Goal: Task Accomplishment & Management: Use online tool/utility

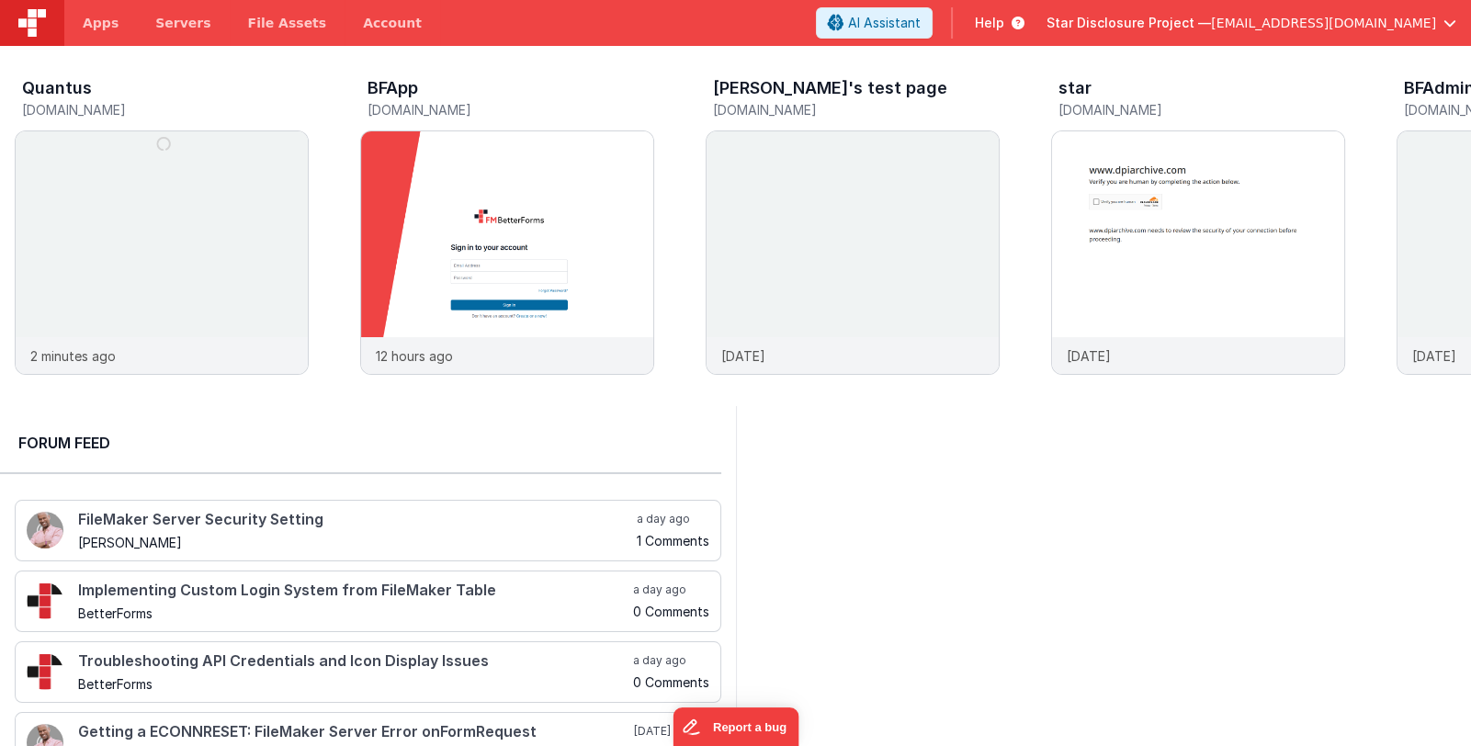
click at [1180, 27] on span "Star Disclosure Project —" at bounding box center [1128, 23] width 164 height 18
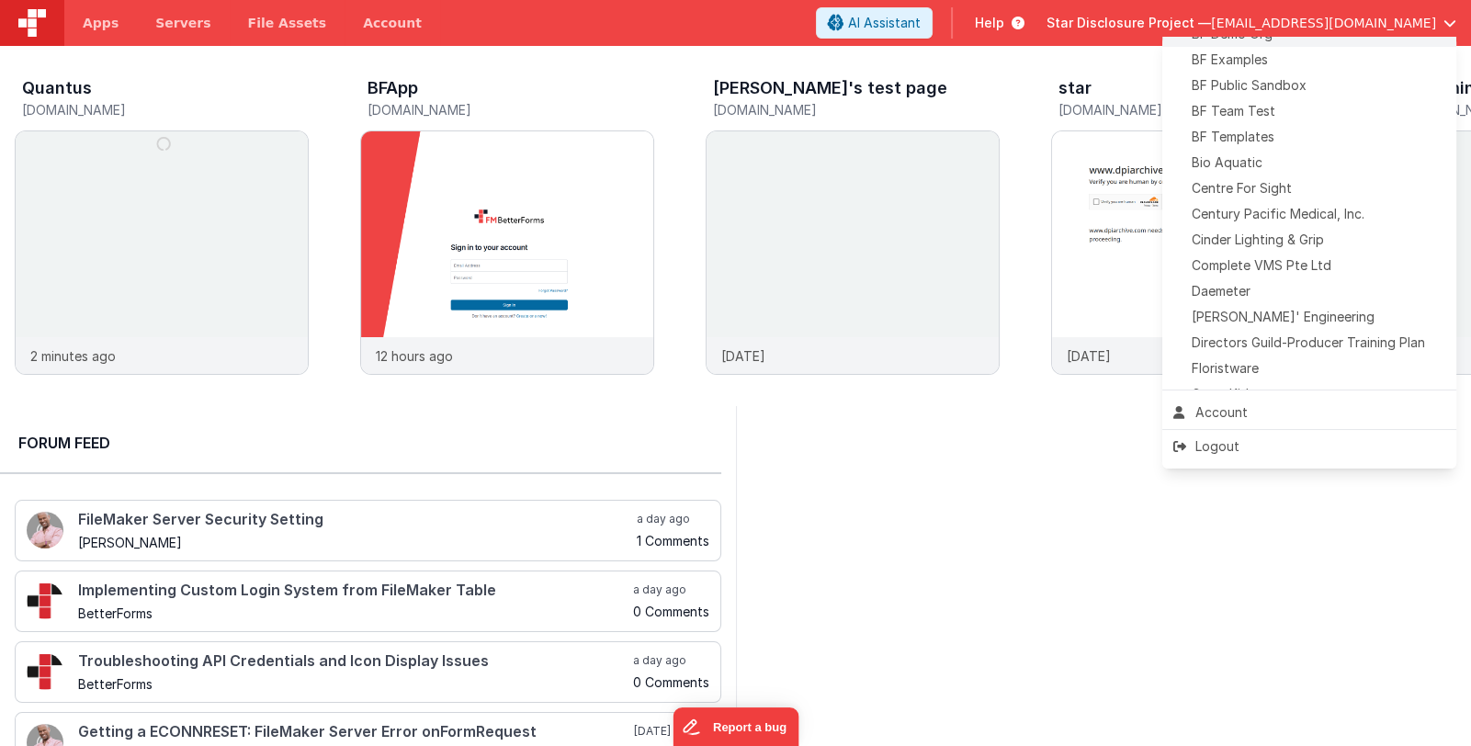
scroll to position [183, 0]
click at [1330, 305] on div "[PERSON_NAME]' Engineering" at bounding box center [1309, 310] width 272 height 18
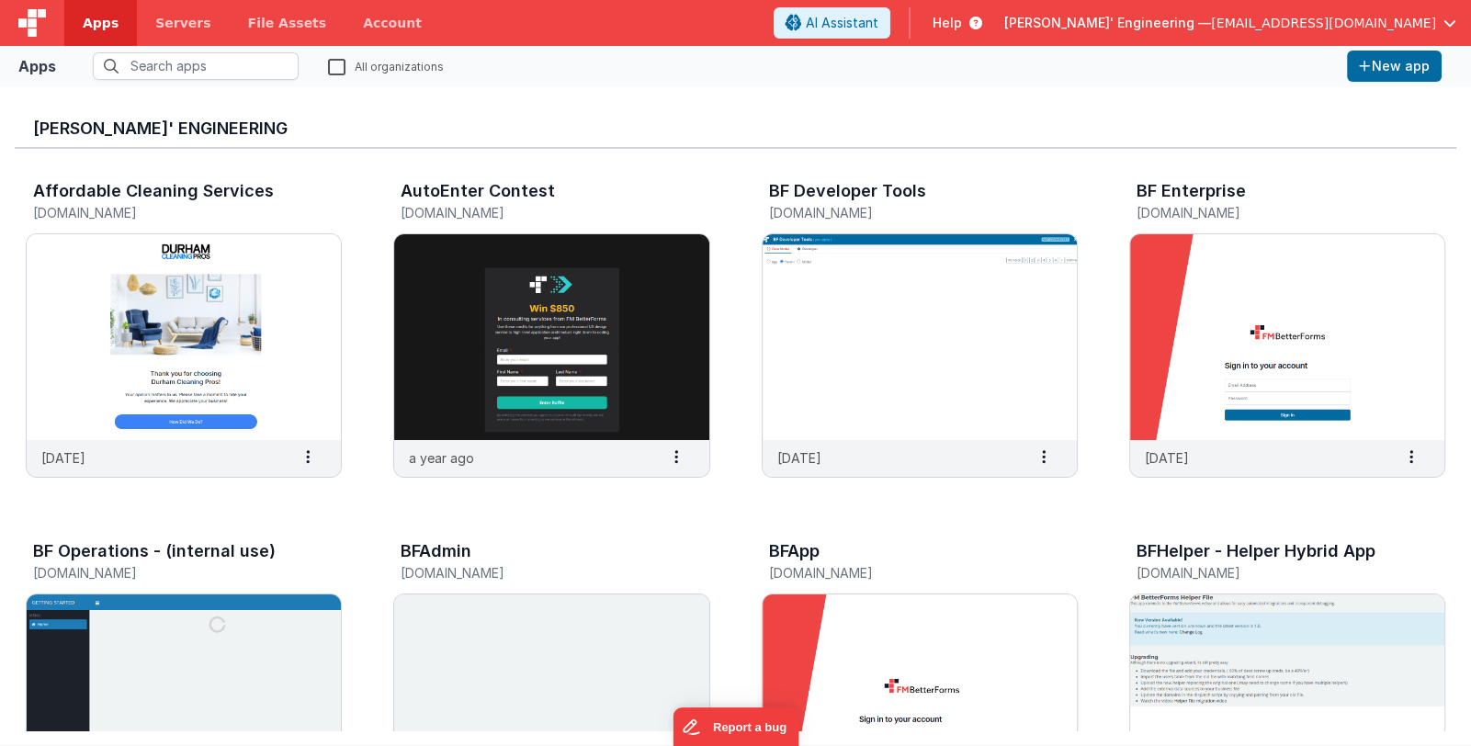
click at [935, 642] on img at bounding box center [919, 697] width 314 height 206
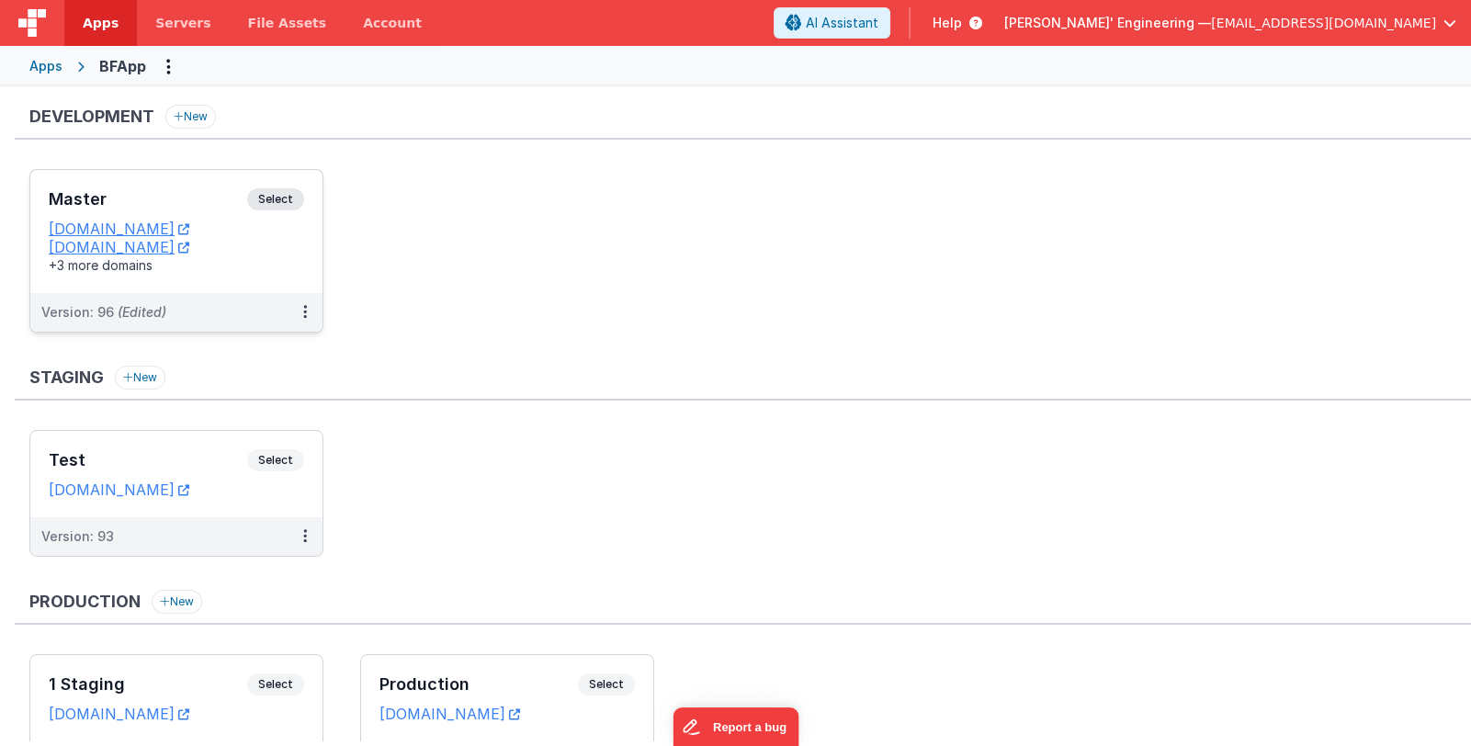
click at [159, 191] on h3 "Master" at bounding box center [148, 199] width 198 height 18
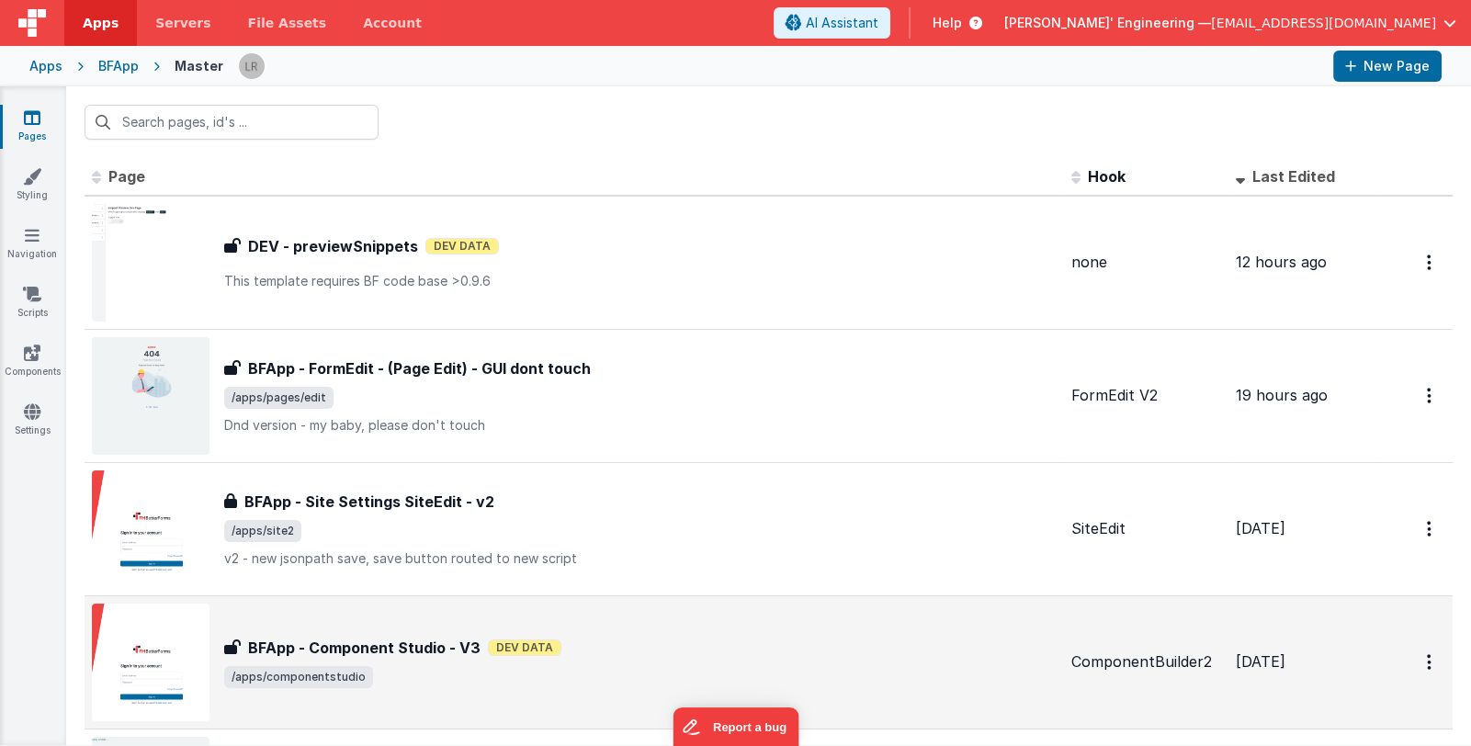
click at [764, 653] on div "BFApp - Component Studio - V3 Dev Data" at bounding box center [640, 648] width 832 height 22
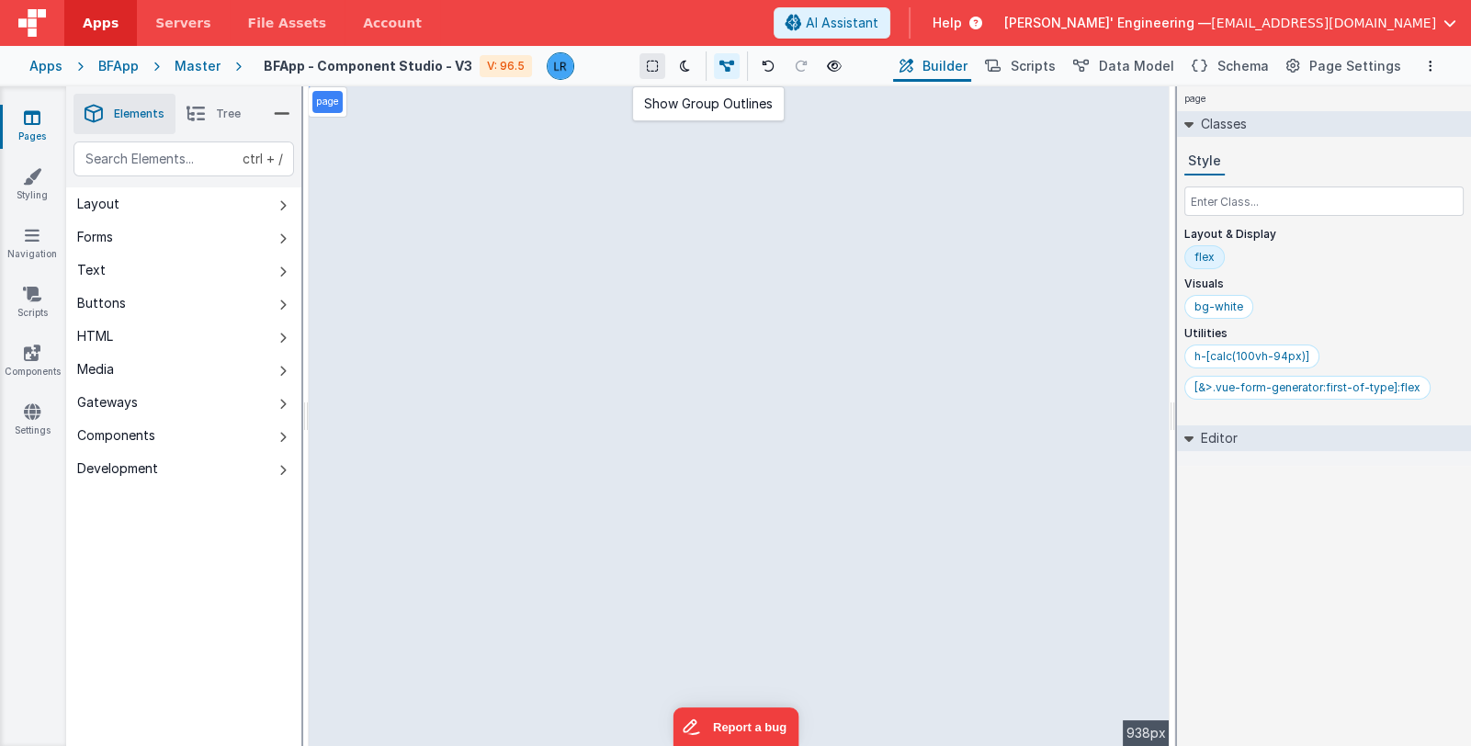
click at [648, 60] on icon at bounding box center [652, 66] width 11 height 13
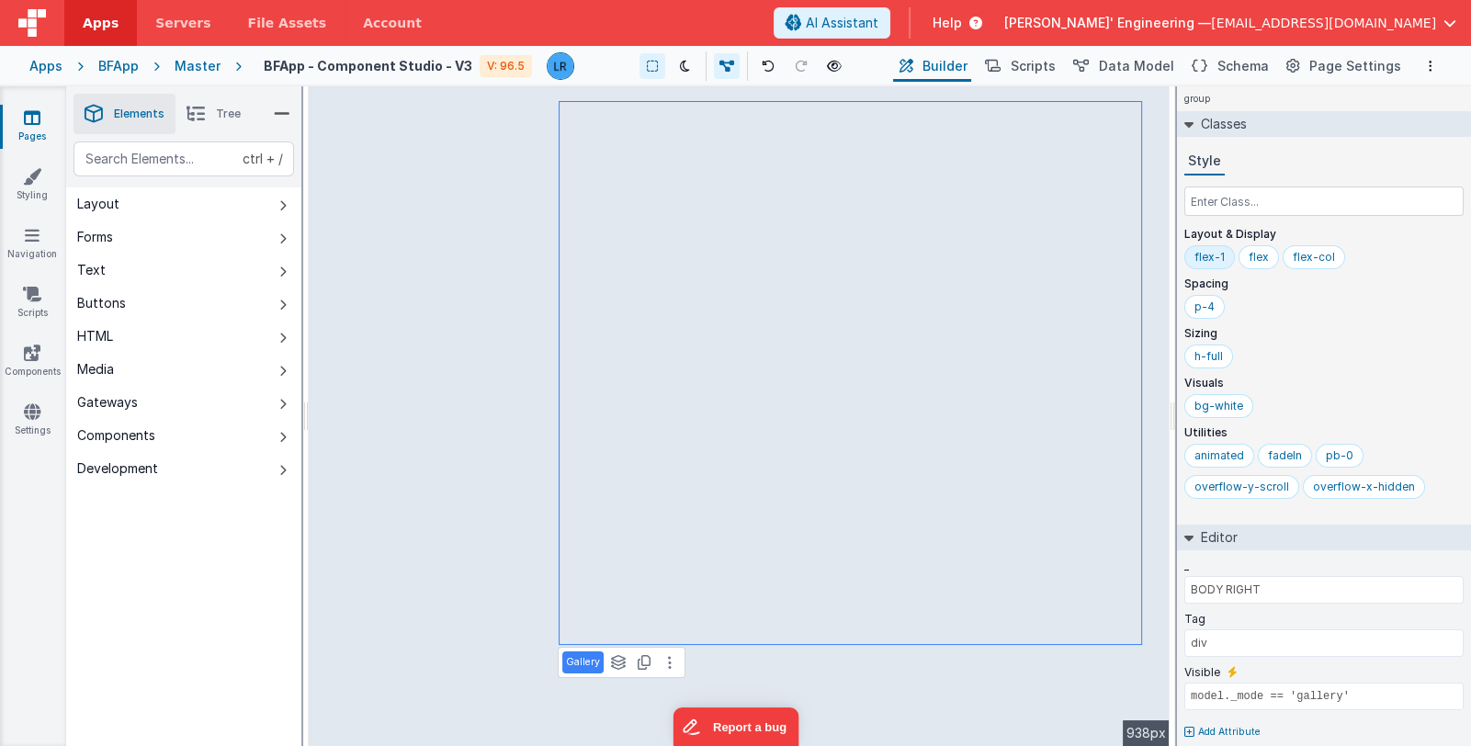
click at [216, 116] on li "Tree" at bounding box center [213, 114] width 76 height 40
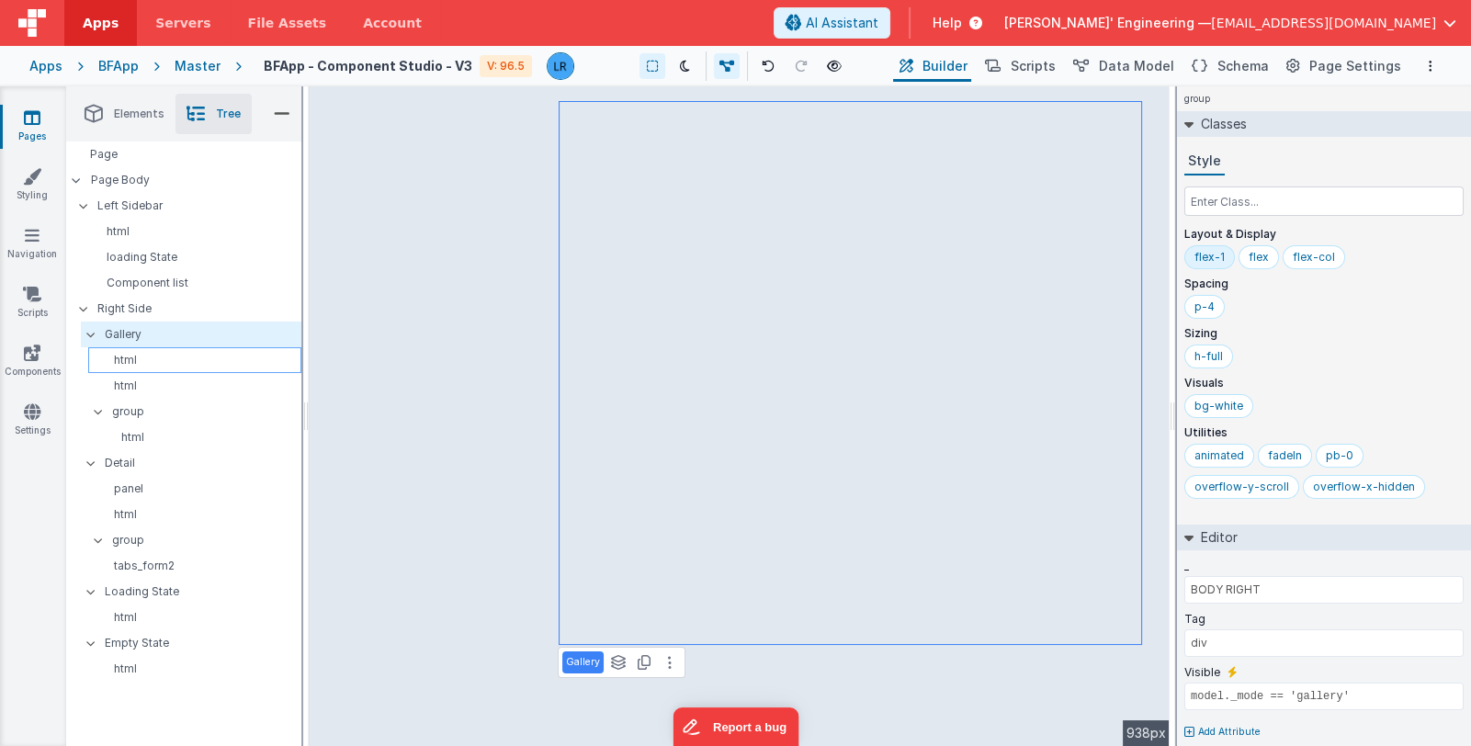
click at [162, 358] on p "html" at bounding box center [198, 360] width 205 height 15
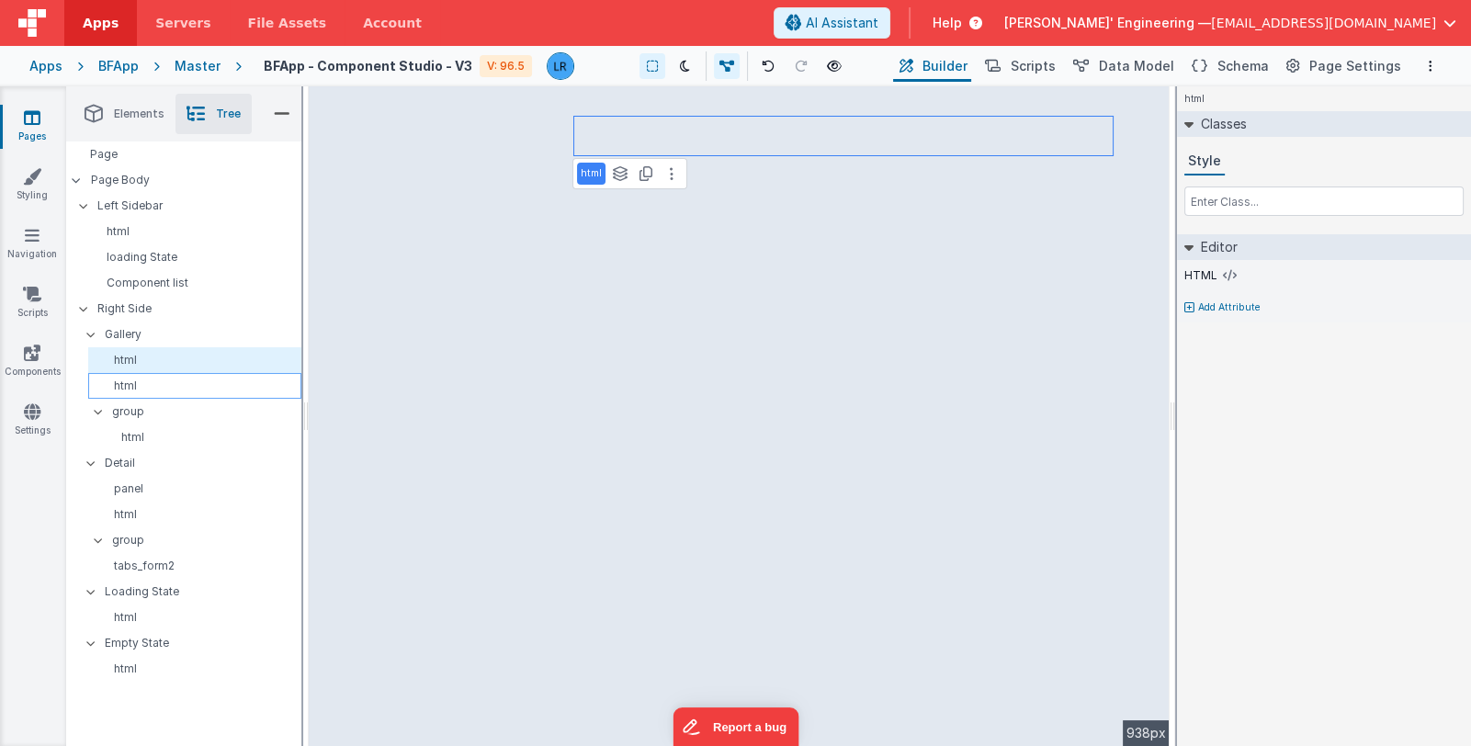
click at [145, 386] on p "html" at bounding box center [198, 385] width 205 height 15
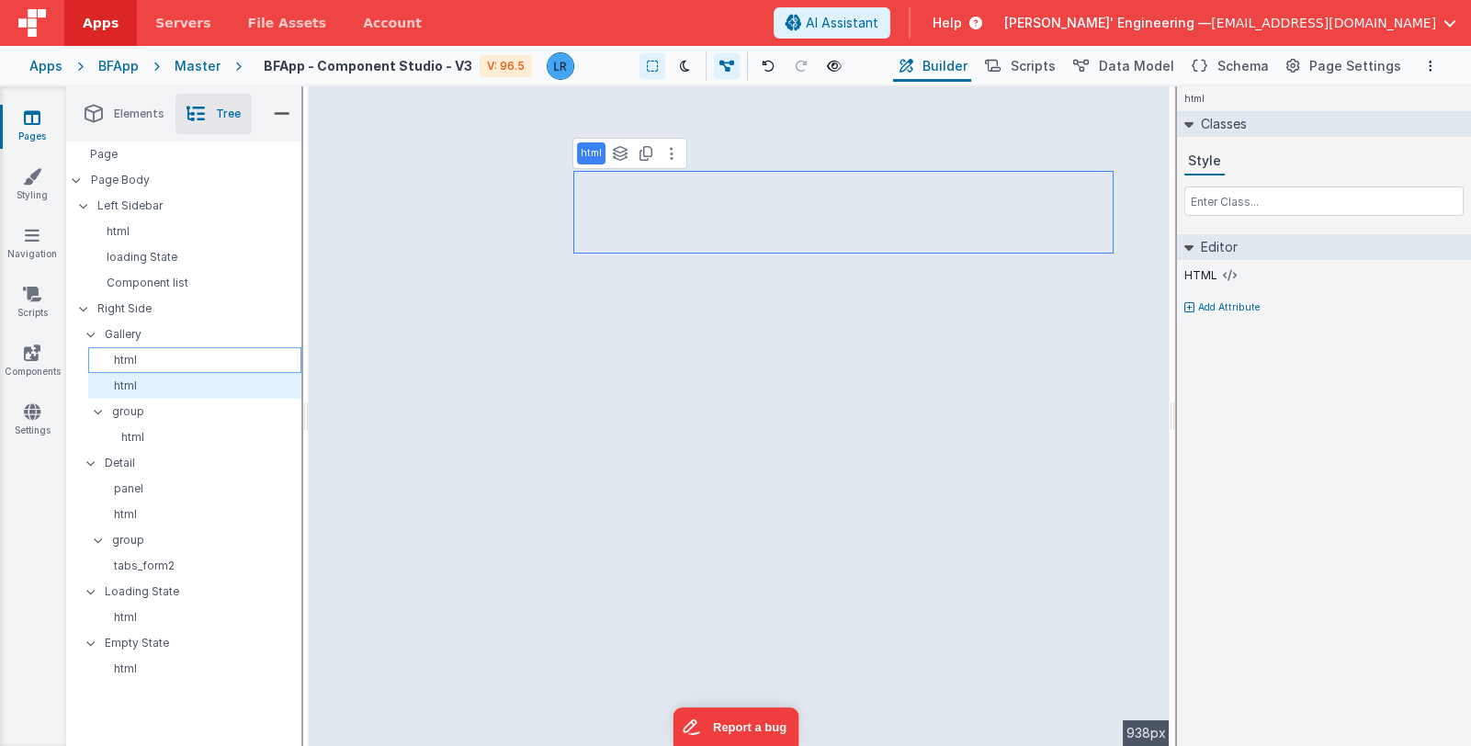
click at [145, 366] on p "html" at bounding box center [198, 360] width 205 height 15
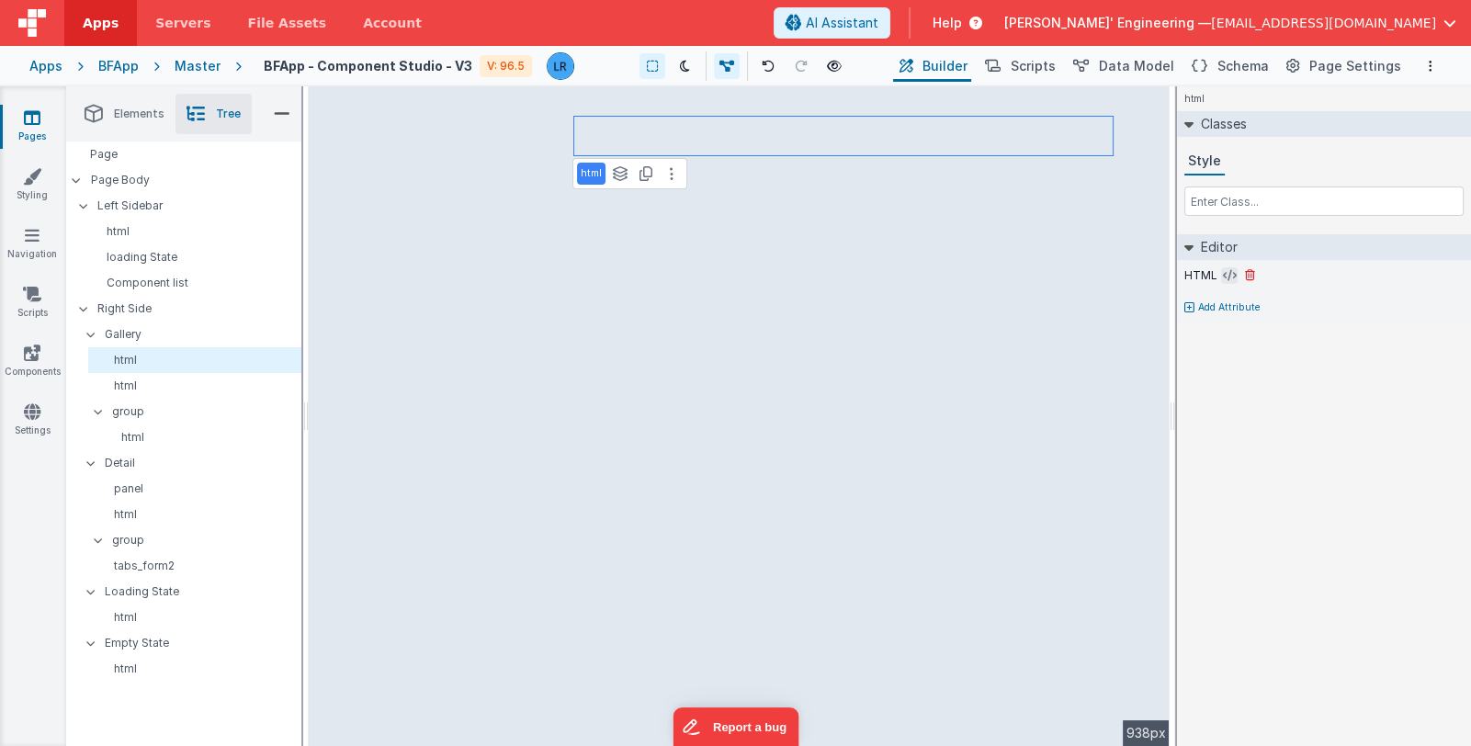
click at [1223, 276] on icon at bounding box center [1230, 275] width 14 height 15
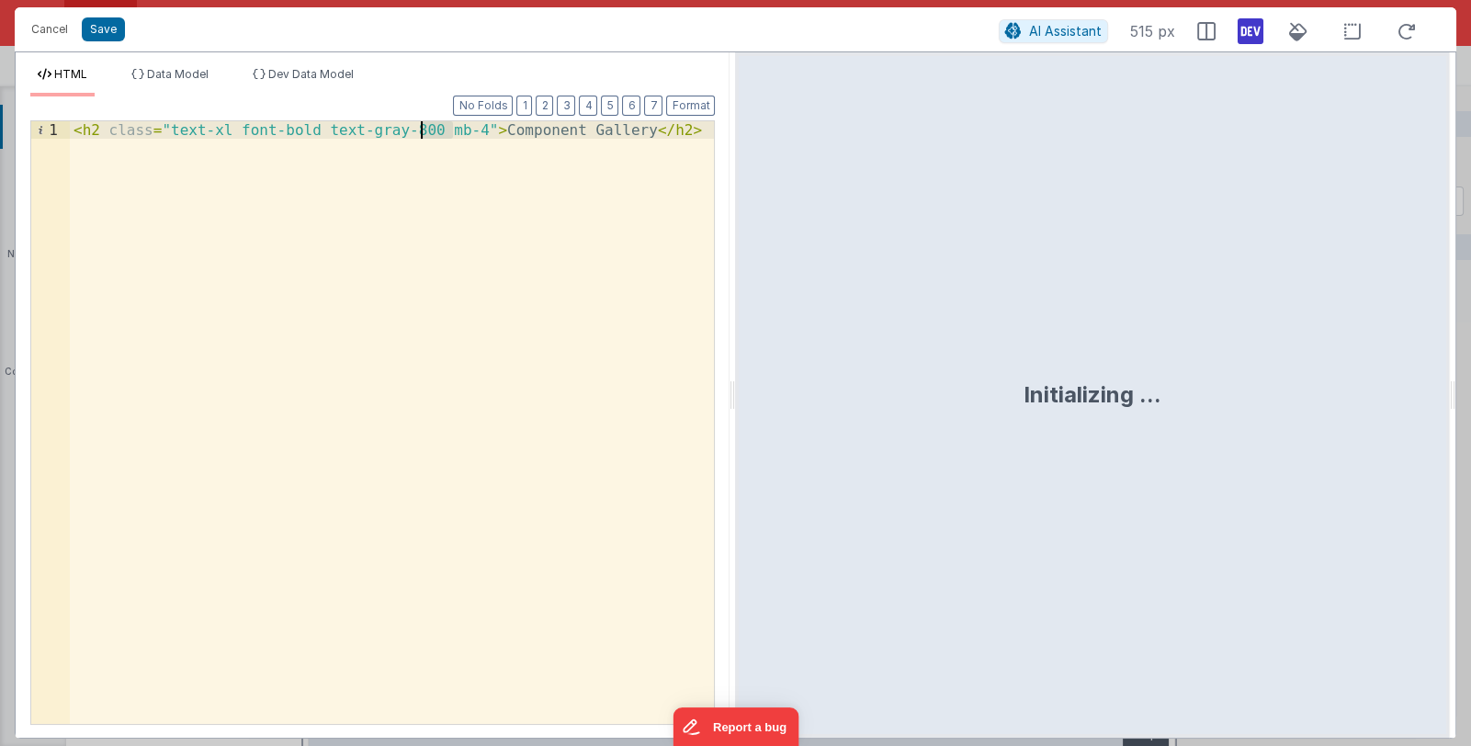
drag, startPoint x: 452, startPoint y: 133, endPoint x: 417, endPoint y: 127, distance: 35.5
click at [417, 127] on div "< h2 class = "text-xl font-bold text-gray-800 mb-4" > Component Gallery </ h2 >" at bounding box center [392, 440] width 645 height 638
click at [107, 33] on button "Save" at bounding box center [103, 29] width 43 height 24
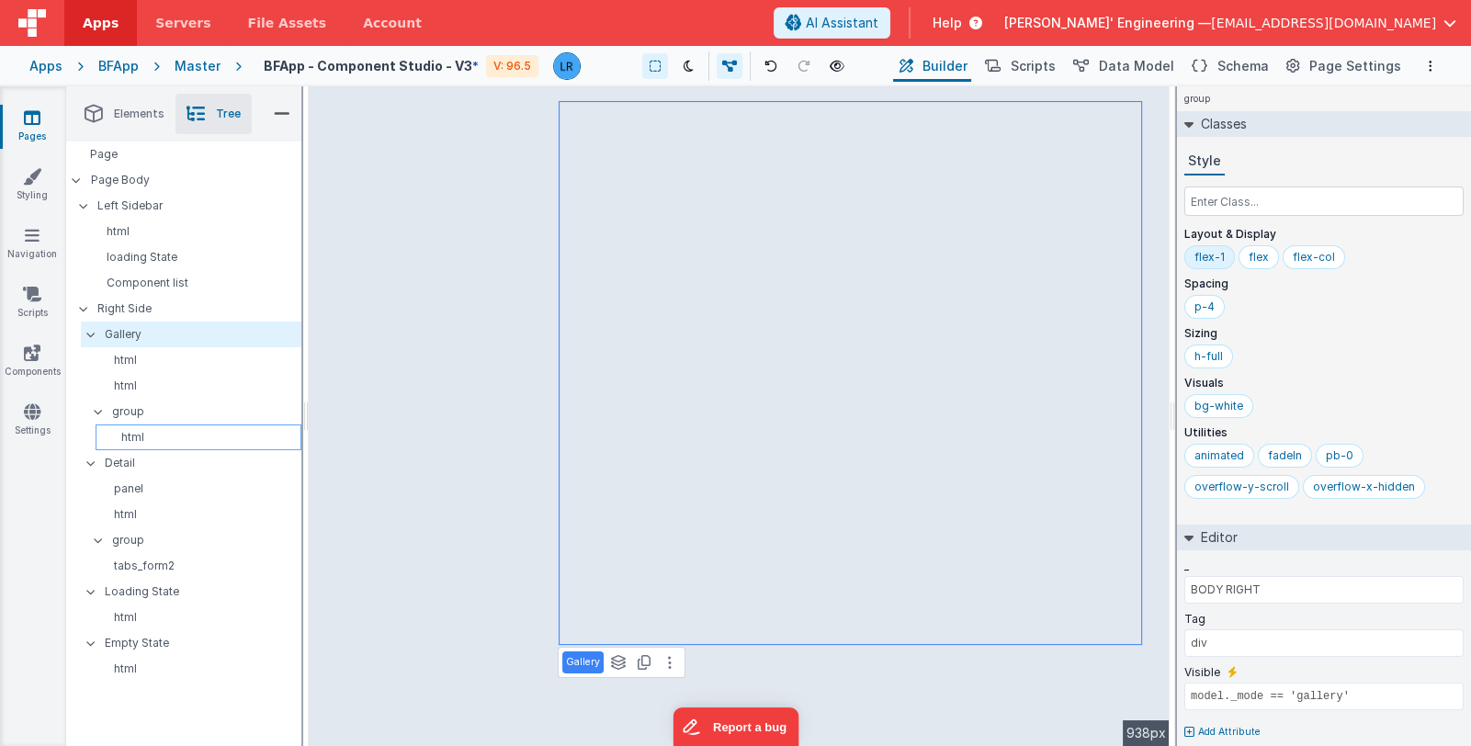
click at [191, 437] on p "html" at bounding box center [202, 437] width 198 height 15
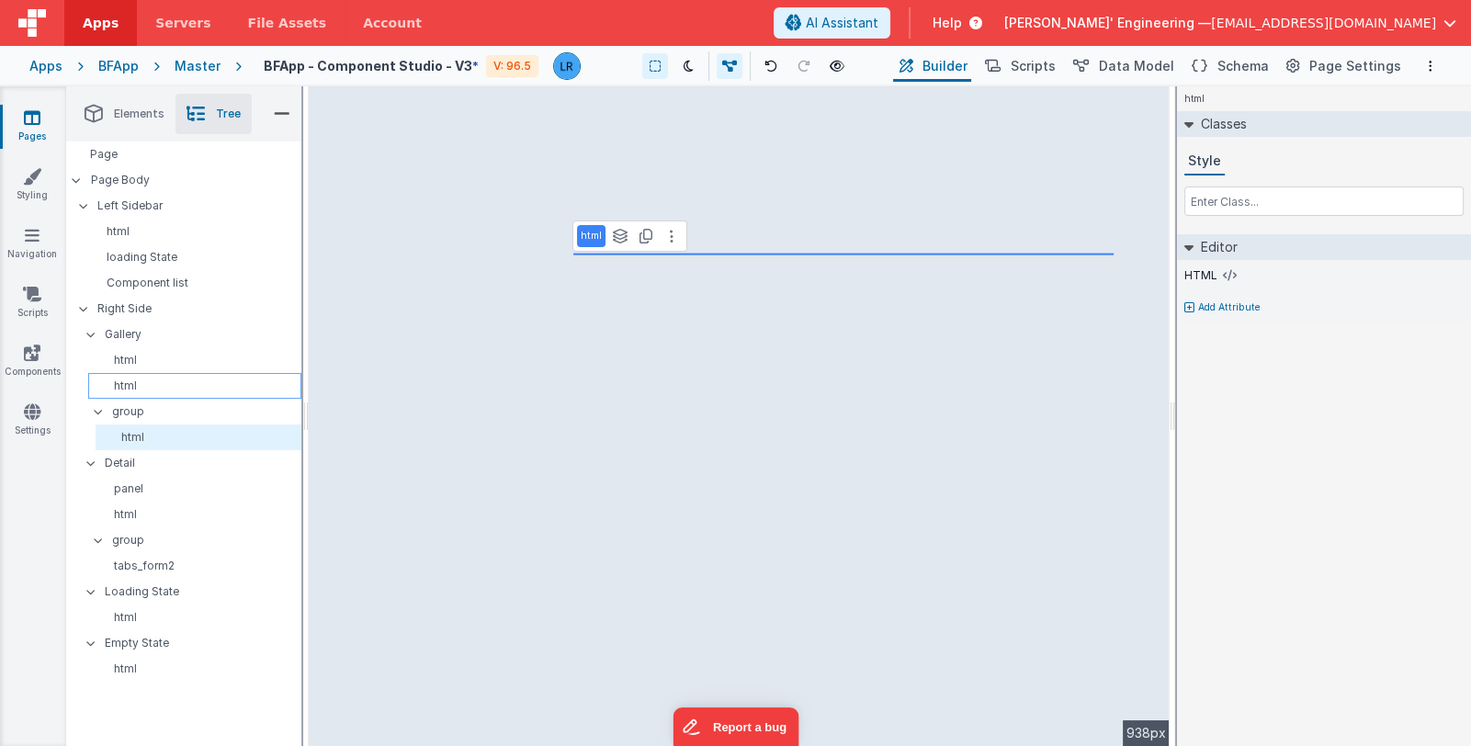
click at [178, 386] on p "html" at bounding box center [198, 385] width 205 height 15
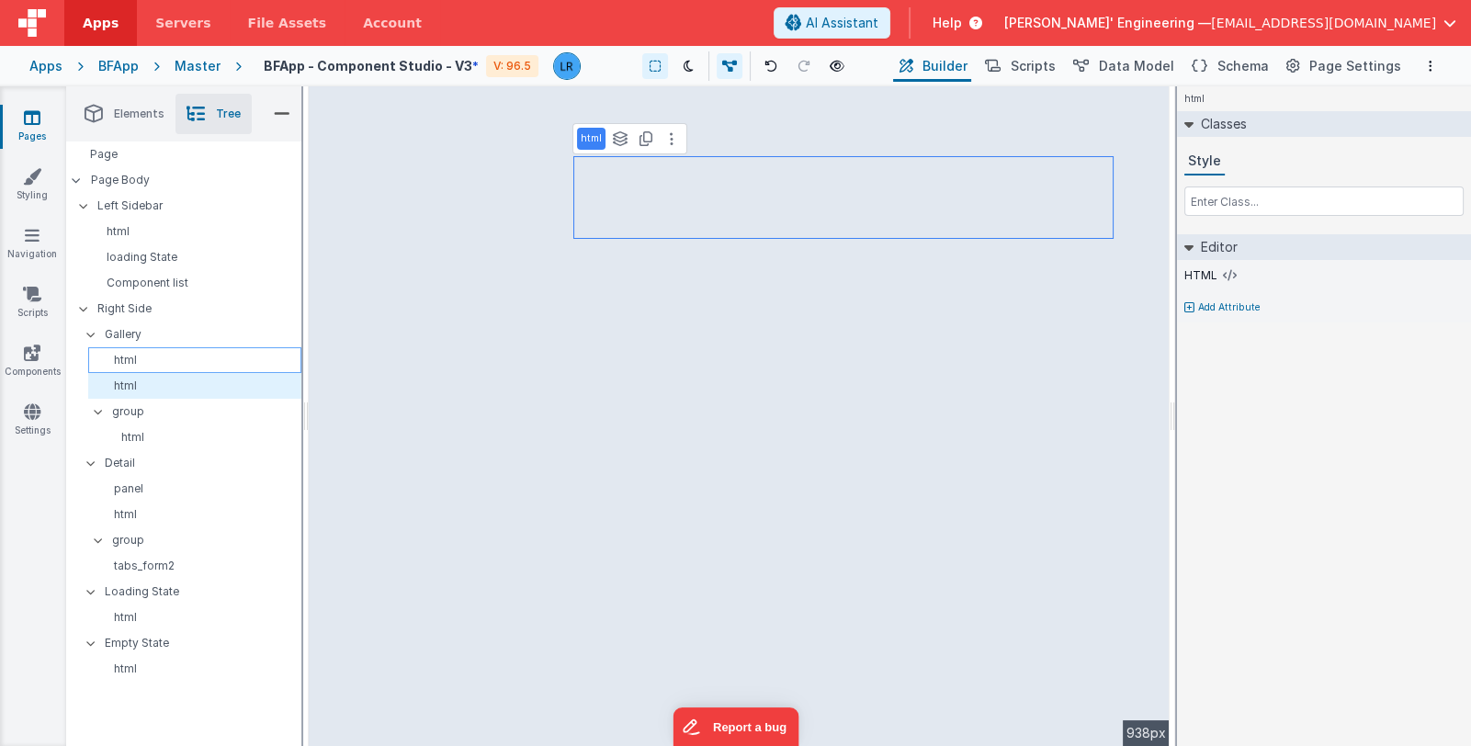
click at [178, 356] on p "html" at bounding box center [198, 360] width 205 height 15
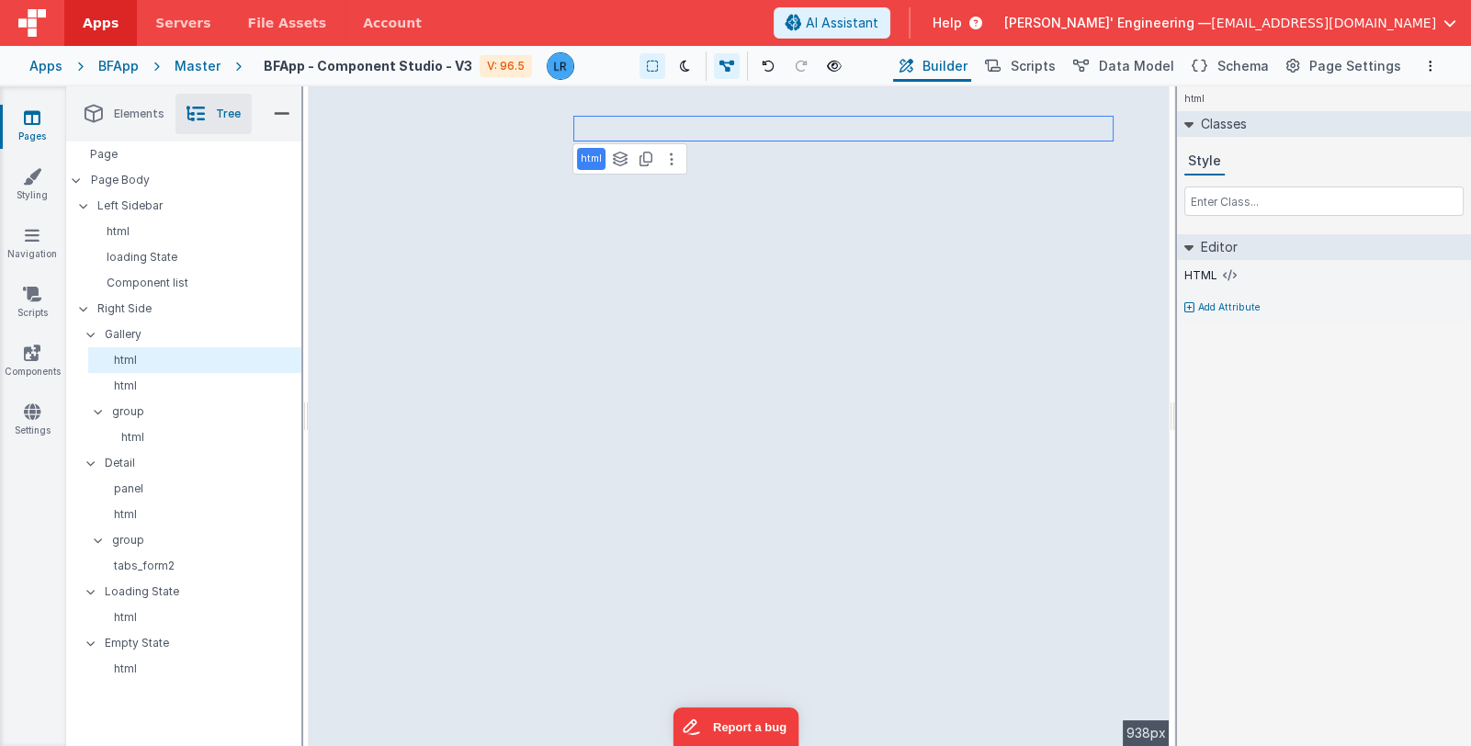
click at [114, 118] on span "Elements" at bounding box center [139, 114] width 51 height 15
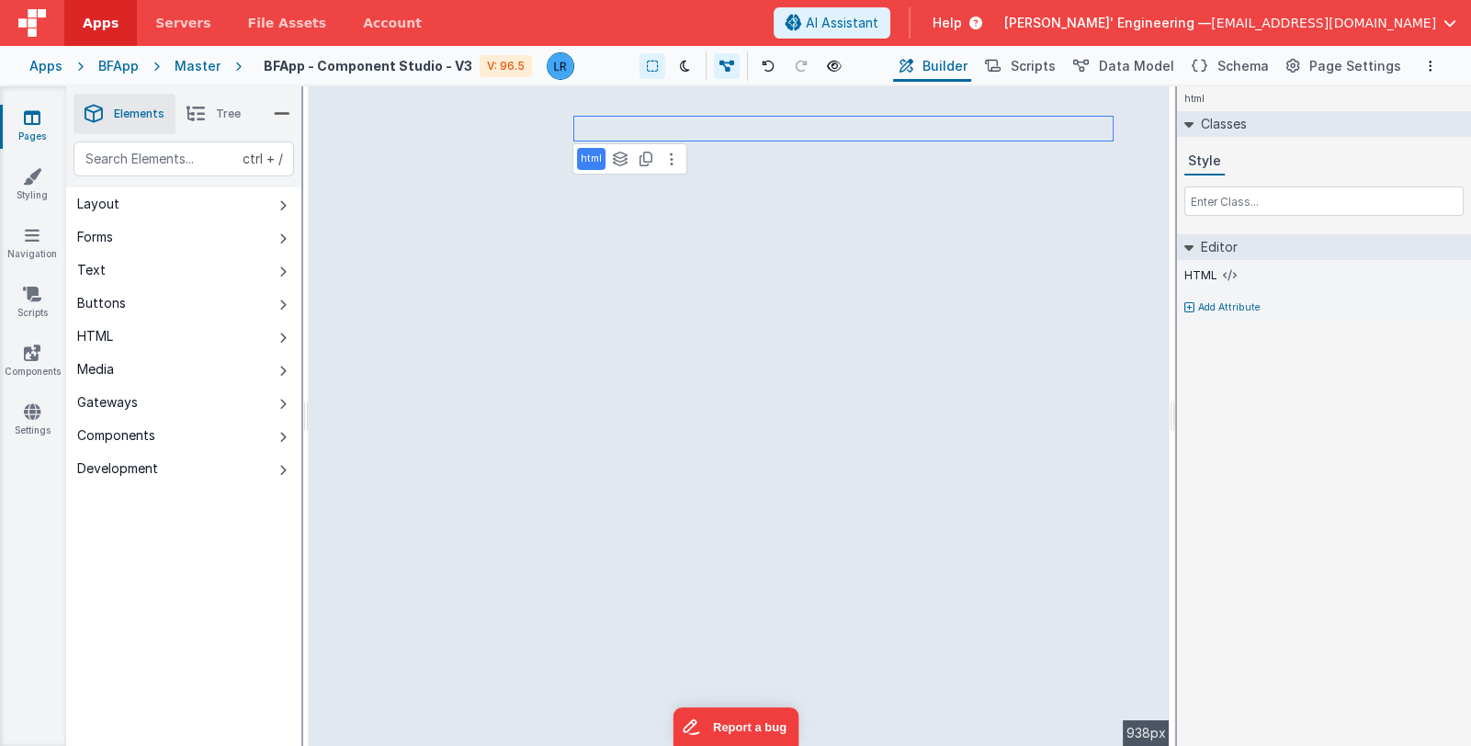
click at [36, 124] on icon at bounding box center [32, 117] width 17 height 18
